Goal: Information Seeking & Learning: Learn about a topic

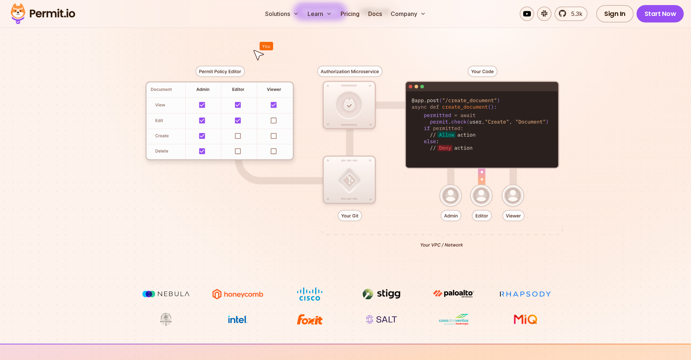
scroll to position [151, 0]
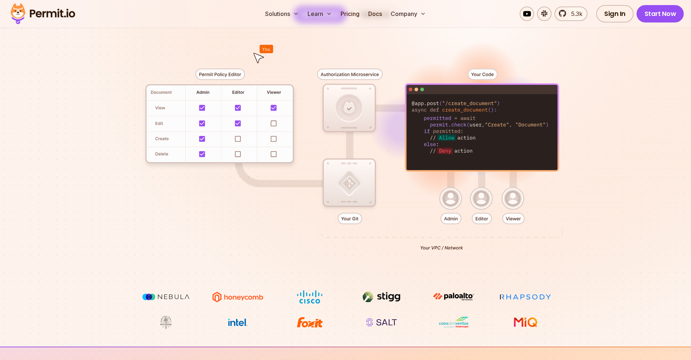
click at [447, 128] on div at bounding box center [345, 156] width 508 height 267
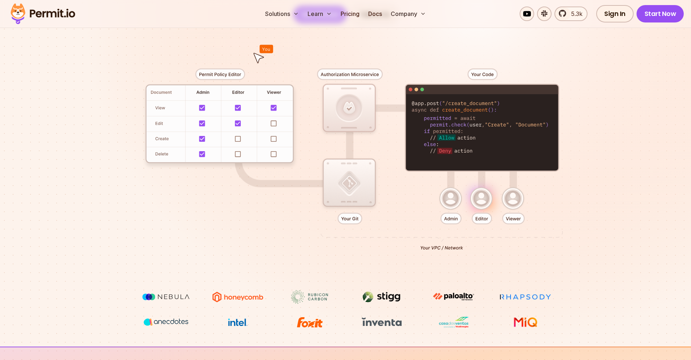
click at [240, 123] on div at bounding box center [345, 156] width 508 height 267
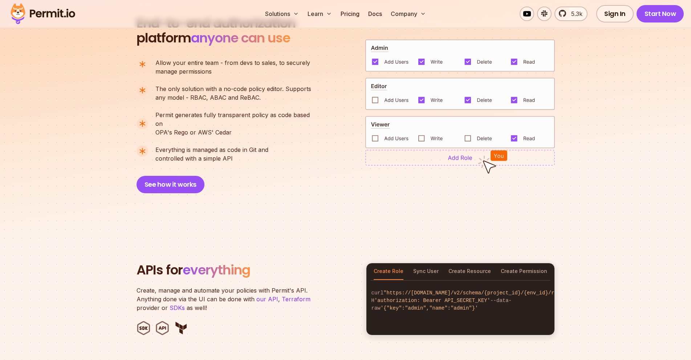
scroll to position [533, 0]
click at [377, 43] on img at bounding box center [459, 56] width 189 height 33
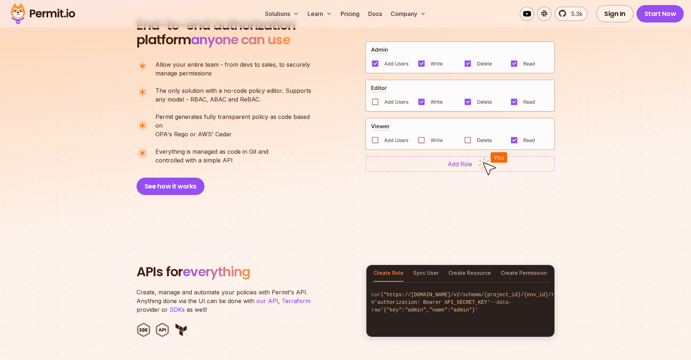
scroll to position [502, 0]
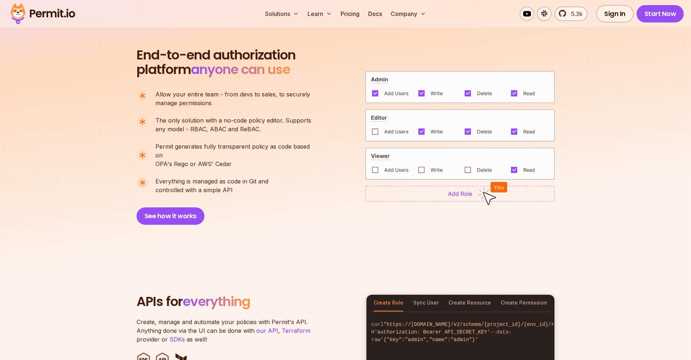
drag, startPoint x: 234, startPoint y: 182, endPoint x: 152, endPoint y: 95, distance: 119.6
click at [152, 95] on ul "Allow your entire team - from devs to sales, to securely manage permissions The…" at bounding box center [226, 142] width 181 height 105
click at [152, 95] on li "Allow your entire team - from devs to sales, to securely manage permissions" at bounding box center [226, 98] width 181 height 17
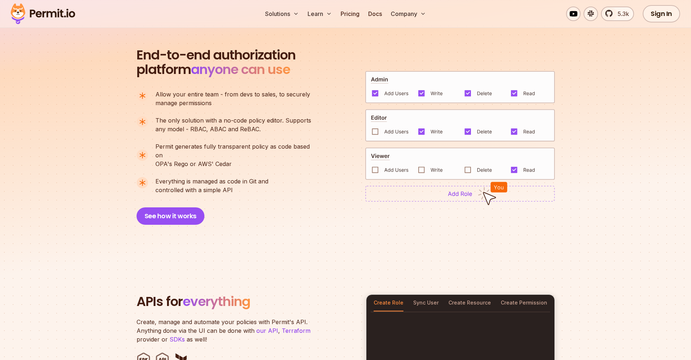
scroll to position [0, 0]
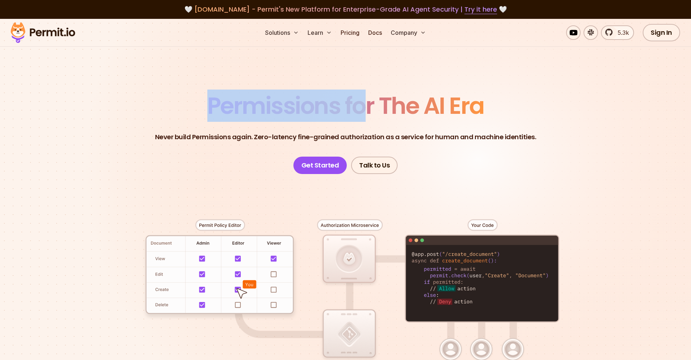
drag, startPoint x: 207, startPoint y: 107, endPoint x: 361, endPoint y: 100, distance: 154.4
click at [361, 100] on span "Permissions for The AI Era" at bounding box center [345, 106] width 277 height 32
click at [366, 101] on span "Permissions for The AI Era" at bounding box center [345, 106] width 277 height 32
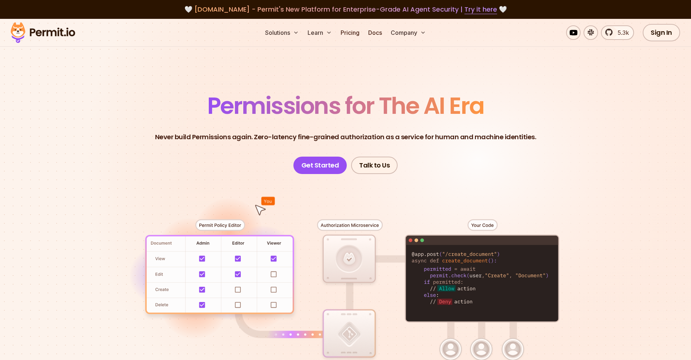
click at [360, 106] on span "Permissions for The AI Era" at bounding box center [345, 106] width 277 height 32
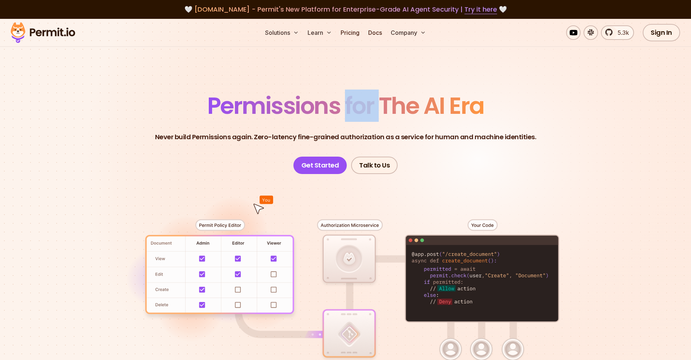
click at [360, 106] on span "Permissions for The AI Era" at bounding box center [345, 106] width 277 height 32
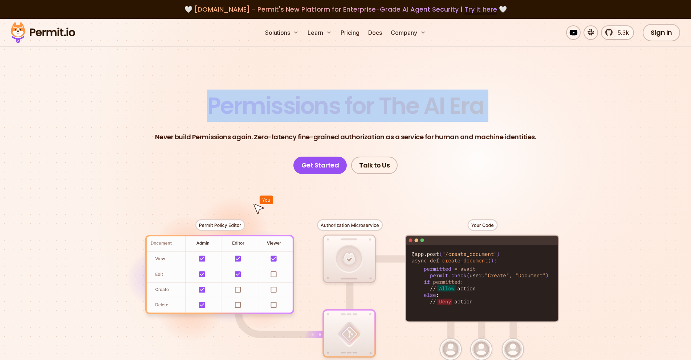
click at [360, 106] on span "Permissions for The AI Era" at bounding box center [345, 106] width 277 height 32
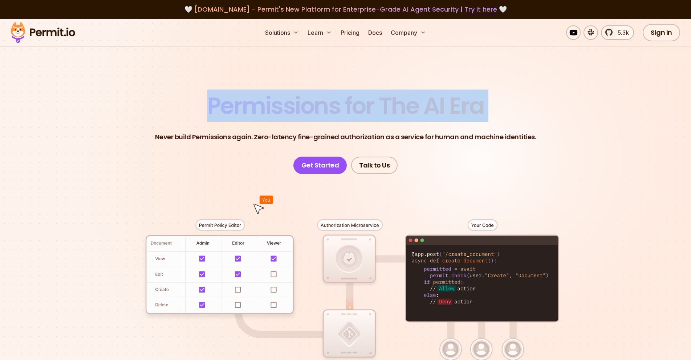
click at [327, 107] on span "Permissions for The AI Era" at bounding box center [345, 106] width 277 height 32
